Goal: Use online tool/utility: Utilize a website feature to perform a specific function

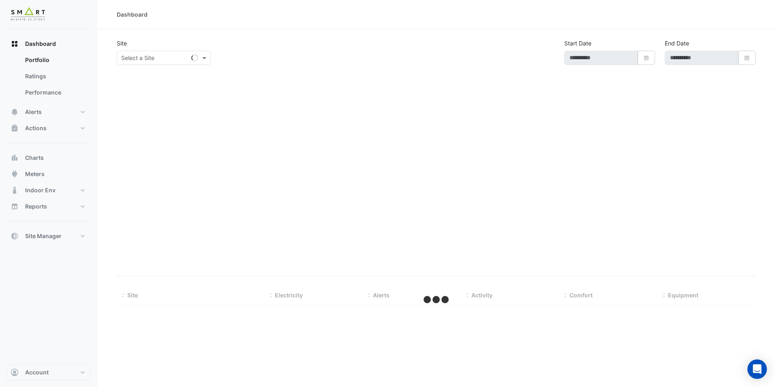
type input "**********"
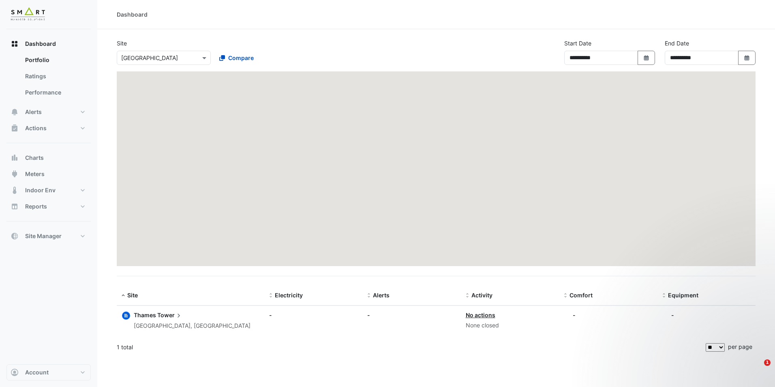
click at [157, 318] on span "Tower" at bounding box center [170, 315] width 26 height 9
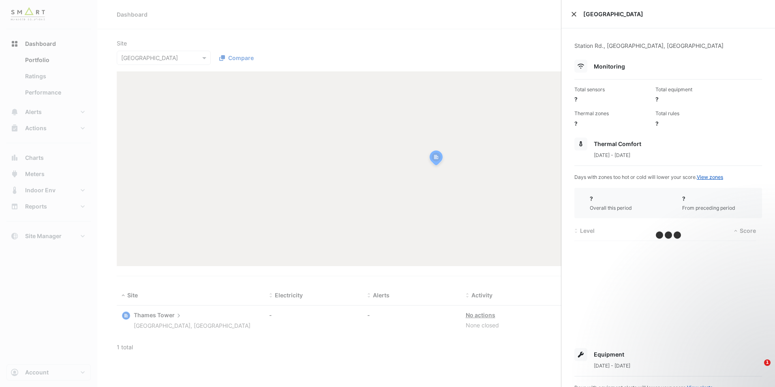
click at [574, 11] on button "Close" at bounding box center [574, 14] width 6 height 6
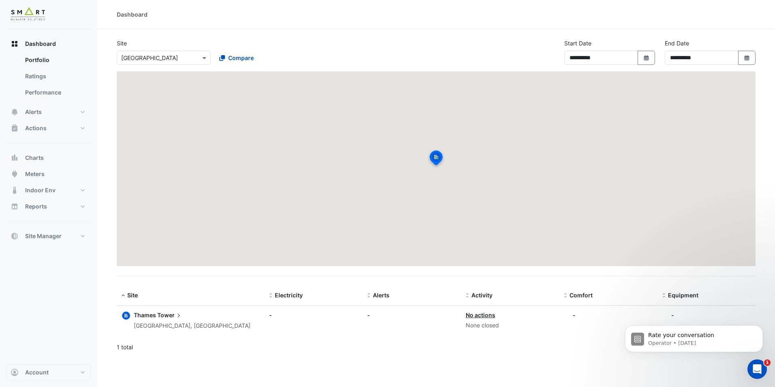
click at [155, 321] on div "[GEOGRAPHIC_DATA], [GEOGRAPHIC_DATA]" at bounding box center [192, 325] width 117 height 9
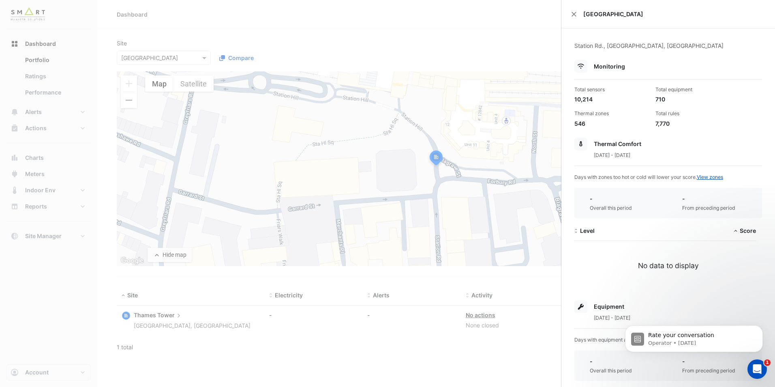
click at [59, 71] on ngb-offcanvas-backdrop at bounding box center [387, 193] width 775 height 387
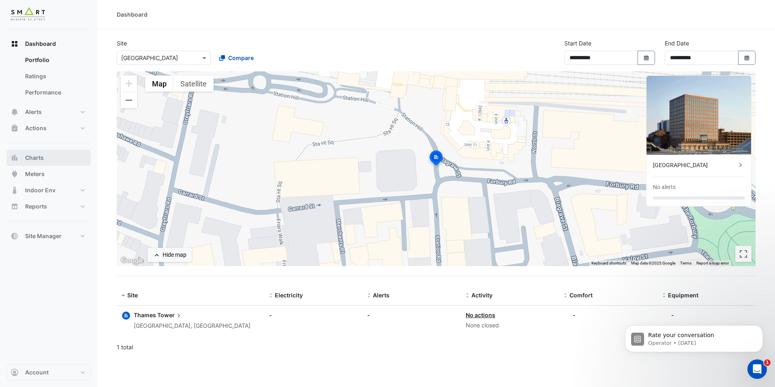
click at [53, 151] on button "Charts" at bounding box center [48, 158] width 84 height 16
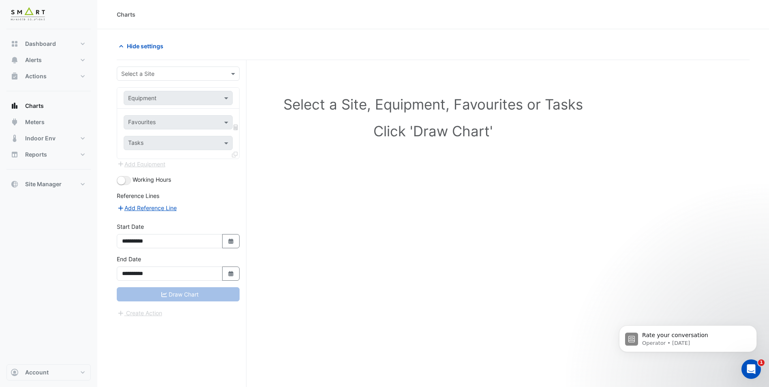
click at [217, 70] on input "text" at bounding box center [170, 74] width 98 height 9
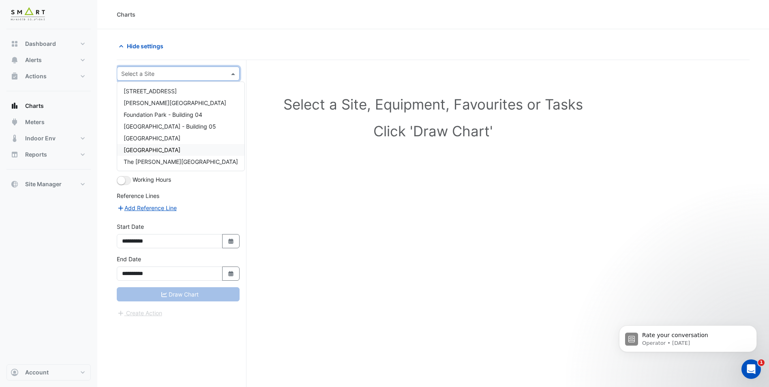
click at [169, 154] on div "[GEOGRAPHIC_DATA]" at bounding box center [180, 150] width 127 height 12
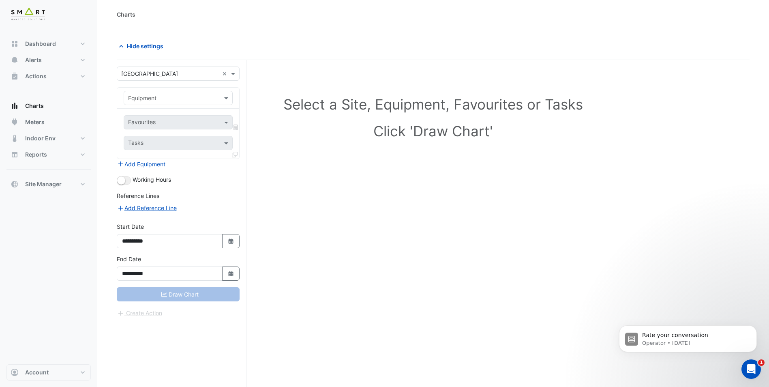
click at [205, 71] on input "text" at bounding box center [170, 74] width 98 height 9
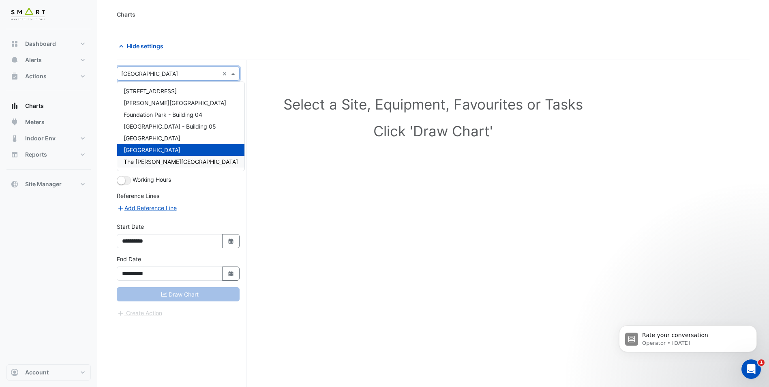
click at [189, 161] on div "The [PERSON_NAME][GEOGRAPHIC_DATA]" at bounding box center [180, 162] width 127 height 12
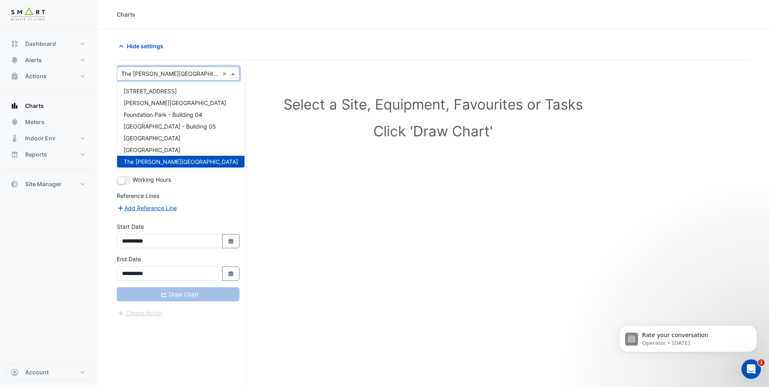
click at [237, 70] on span at bounding box center [234, 73] width 10 height 9
click at [165, 149] on div "[GEOGRAPHIC_DATA]" at bounding box center [180, 150] width 127 height 12
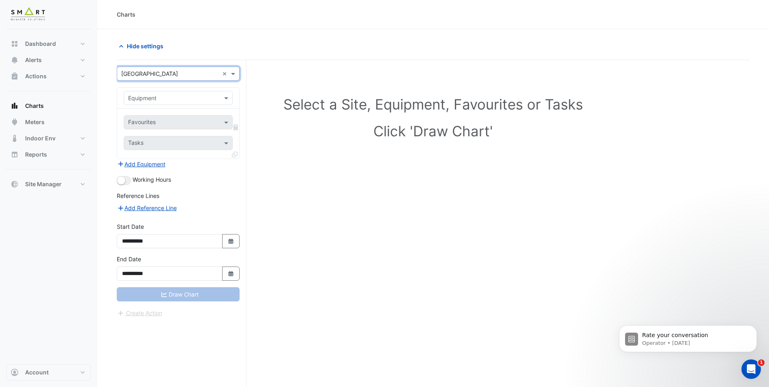
click at [183, 96] on input "text" at bounding box center [170, 98] width 84 height 9
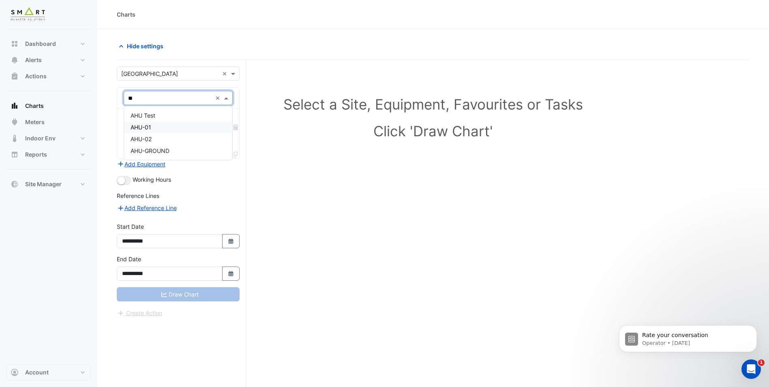
type input "***"
click at [180, 132] on div "AHU-01" at bounding box center [178, 127] width 108 height 12
click at [181, 125] on input "text" at bounding box center [173, 123] width 91 height 9
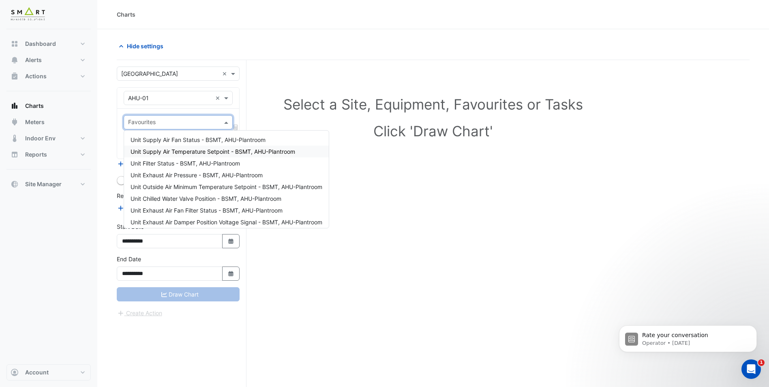
click at [192, 152] on span "Unit Supply Air Temperature Setpoint - BSMT, AHU-Plantroom" at bounding box center [213, 151] width 165 height 7
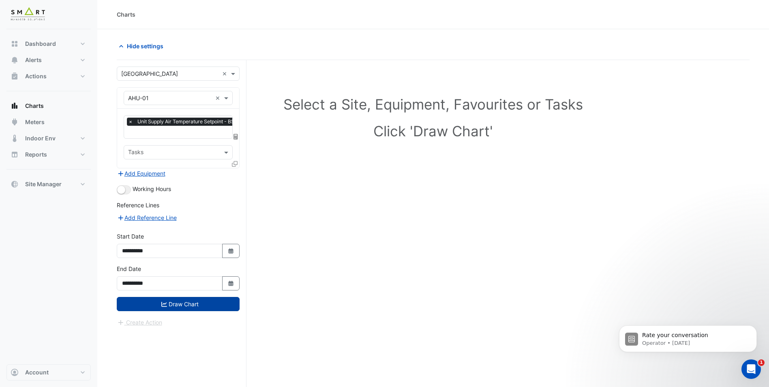
click at [179, 305] on button "Draw Chart" at bounding box center [178, 304] width 123 height 14
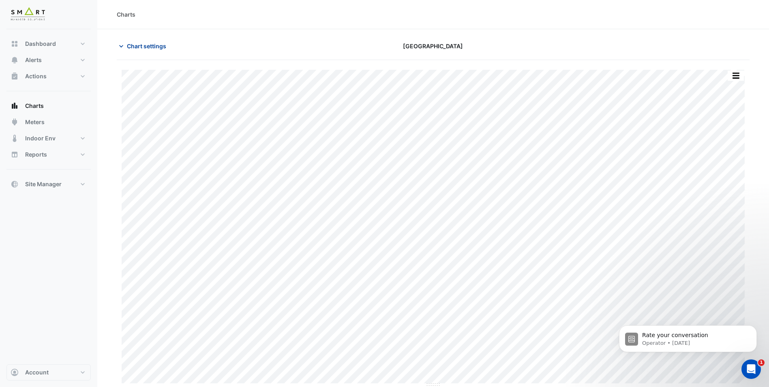
click at [156, 46] on span "Chart settings" at bounding box center [146, 46] width 39 height 9
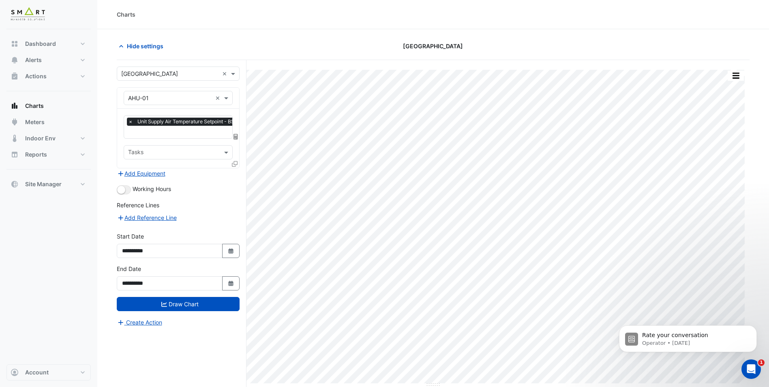
click at [242, 247] on div "**********" at bounding box center [178, 248] width 133 height 32
click at [234, 248] on button "Select Date" at bounding box center [231, 251] width 18 height 14
select select "*"
select select "****"
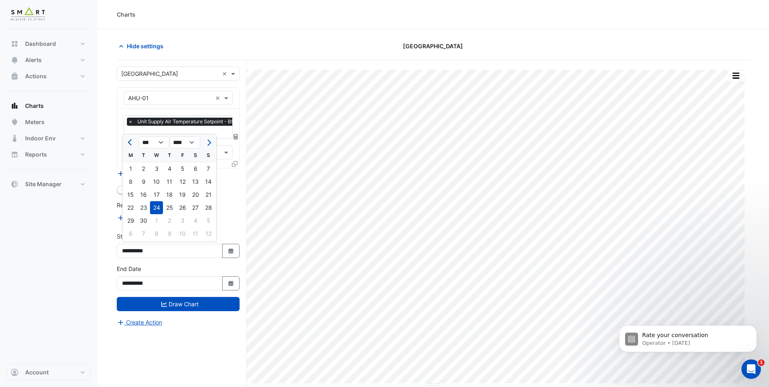
click at [132, 145] on button "Previous month" at bounding box center [131, 142] width 10 height 13
select select "*"
click at [135, 186] on div "4" at bounding box center [130, 181] width 13 height 13
type input "**********"
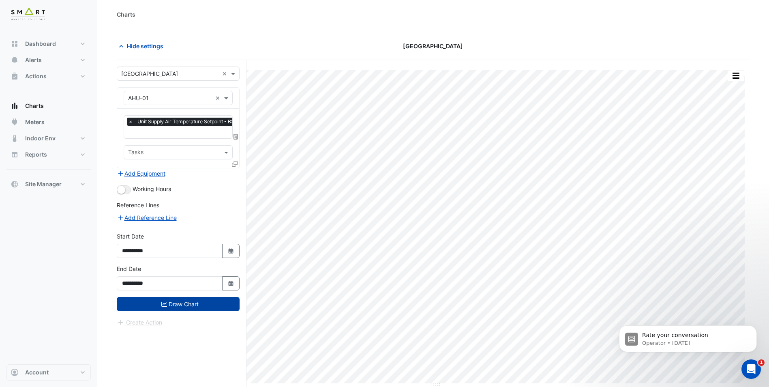
click at [177, 302] on button "Draw Chart" at bounding box center [178, 304] width 123 height 14
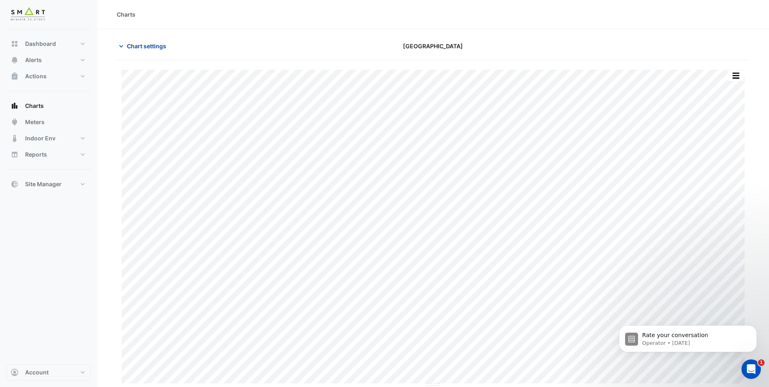
click at [124, 40] on button "Chart settings" at bounding box center [144, 46] width 55 height 14
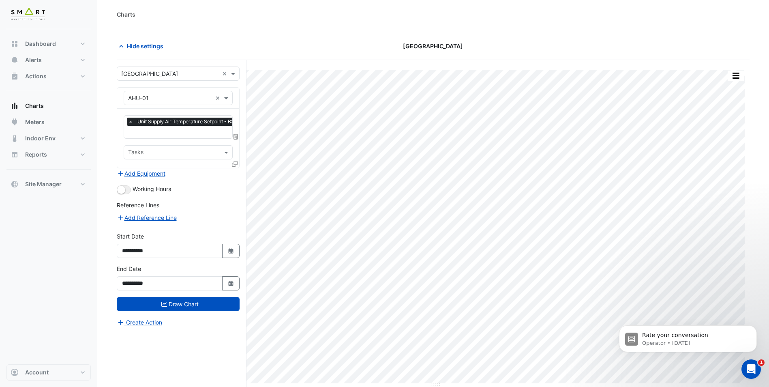
click at [132, 122] on span "×" at bounding box center [130, 122] width 7 height 8
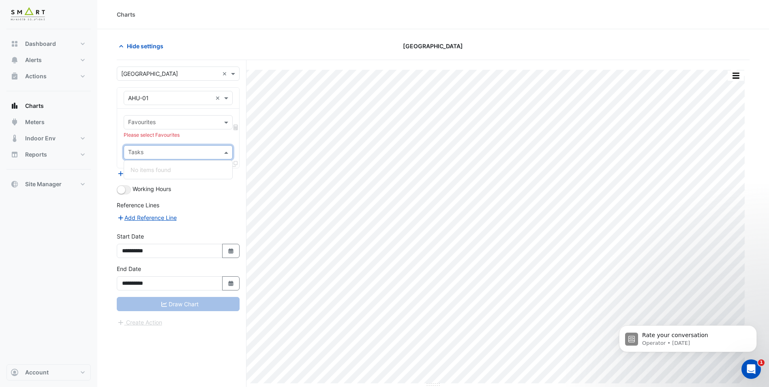
click at [158, 153] on input "text" at bounding box center [173, 153] width 91 height 9
click at [163, 124] on input "text" at bounding box center [173, 123] width 91 height 9
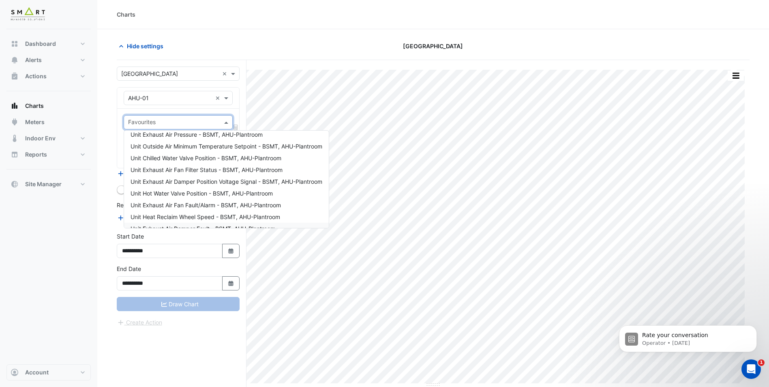
scroll to position [74, 0]
click at [178, 190] on div "Unit Exhaust Air Damper Fault - BSMT, AHU-Plantroom" at bounding box center [226, 195] width 205 height 12
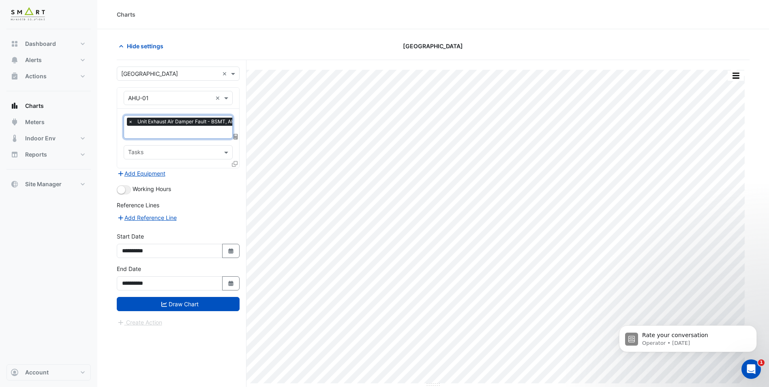
click at [129, 121] on span "×" at bounding box center [130, 122] width 7 height 8
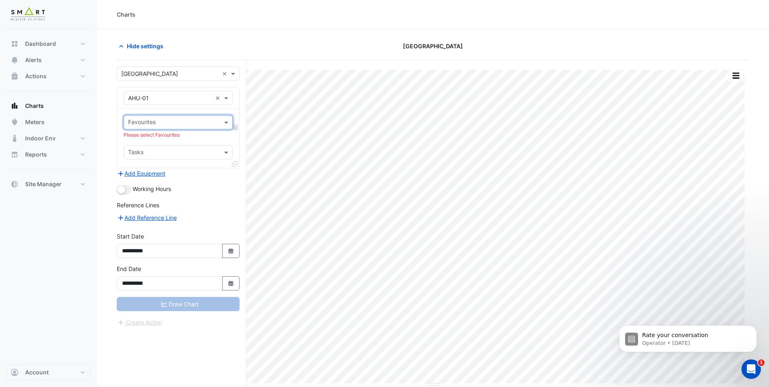
click at [220, 119] on div "Favourites" at bounding box center [178, 122] width 109 height 14
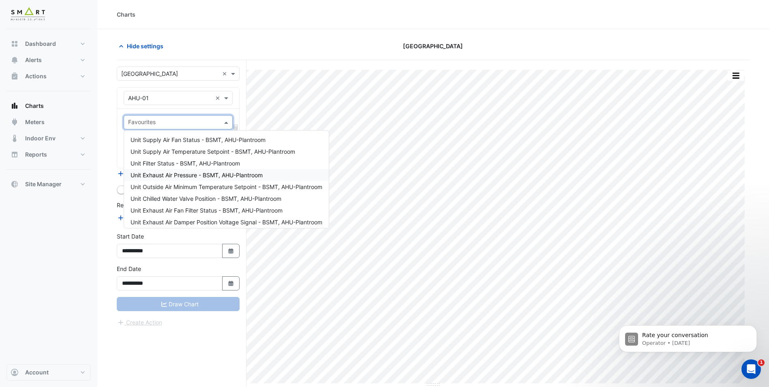
scroll to position [41, 0]
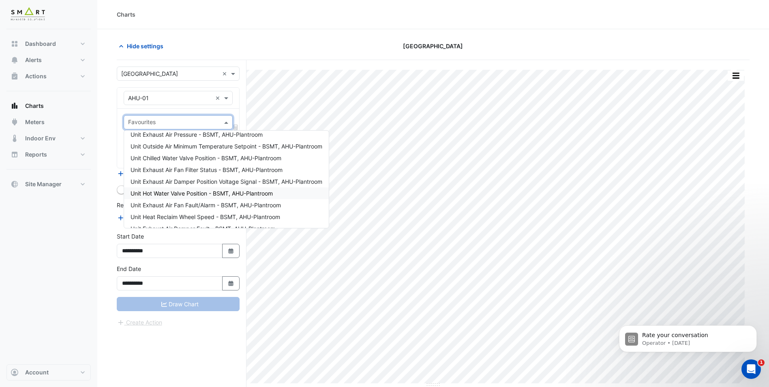
click at [201, 190] on span "Unit Hot Water Valve Position - BSMT, AHU-Plantroom" at bounding box center [202, 193] width 142 height 7
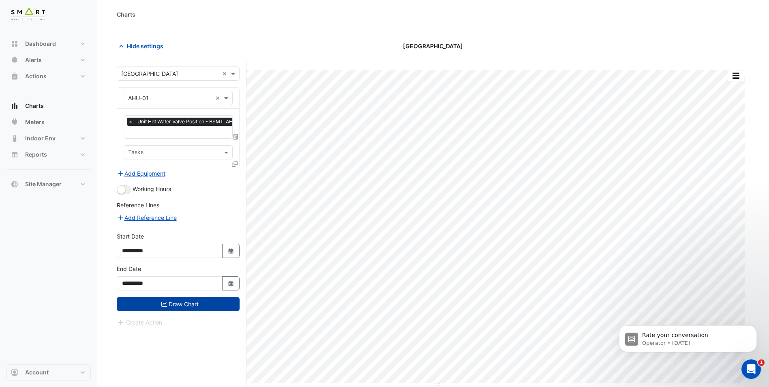
click at [189, 304] on button "Draw Chart" at bounding box center [178, 304] width 123 height 14
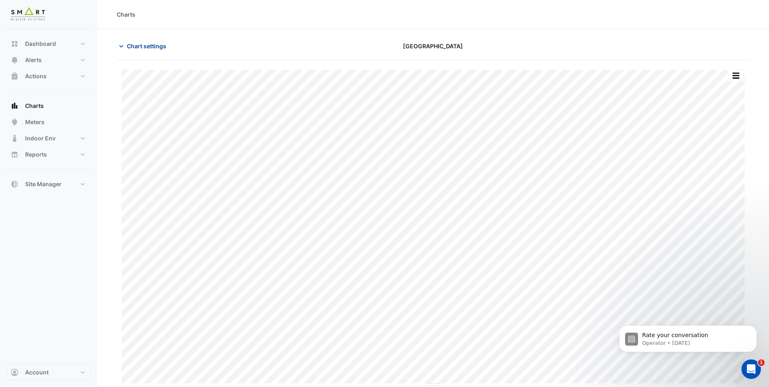
click at [118, 44] on icon "button" at bounding box center [121, 46] width 8 height 8
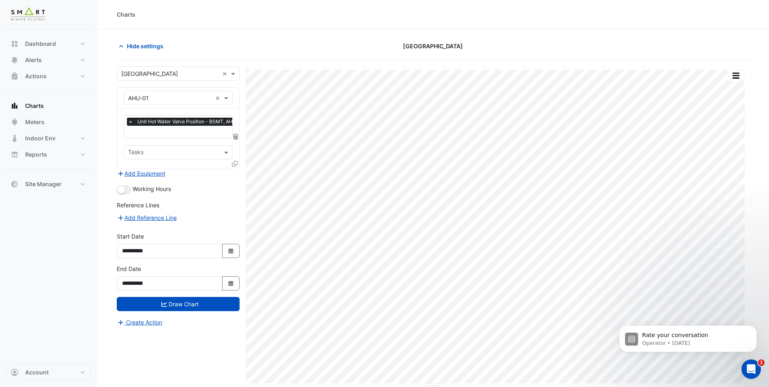
click at [128, 121] on span "×" at bounding box center [130, 122] width 7 height 8
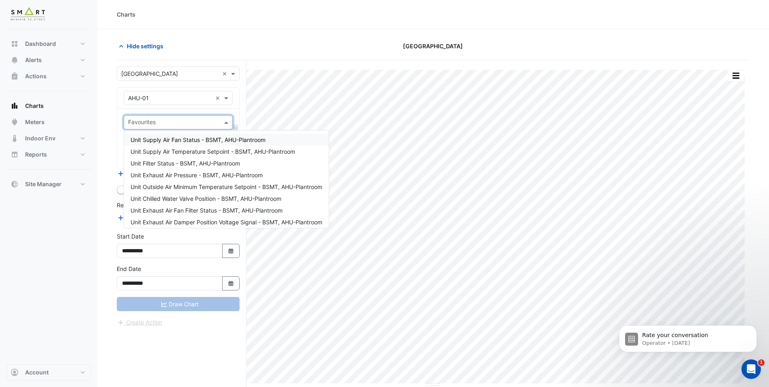
click at [167, 121] on input "text" at bounding box center [173, 123] width 91 height 9
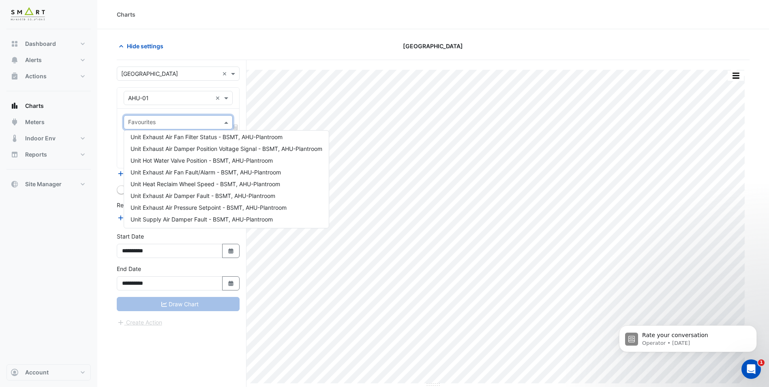
scroll to position [74, 0]
